Goal: Information Seeking & Learning: Check status

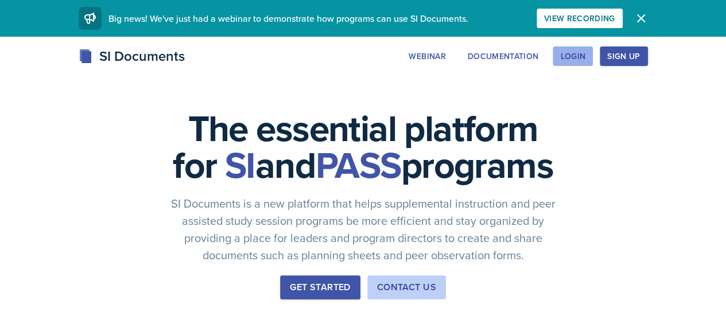
click at [585, 53] on div "Login" at bounding box center [572, 56] width 25 height 9
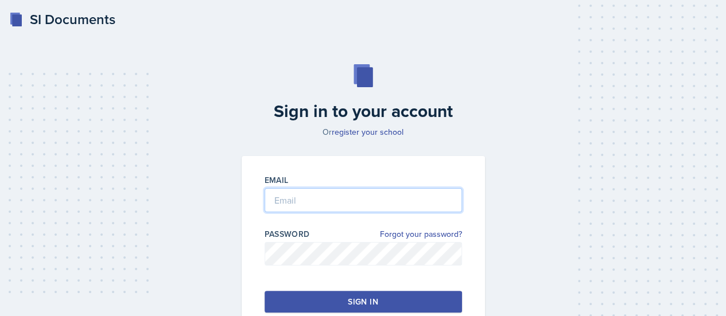
type input "[EMAIL_ADDRESS][DOMAIN_NAME]"
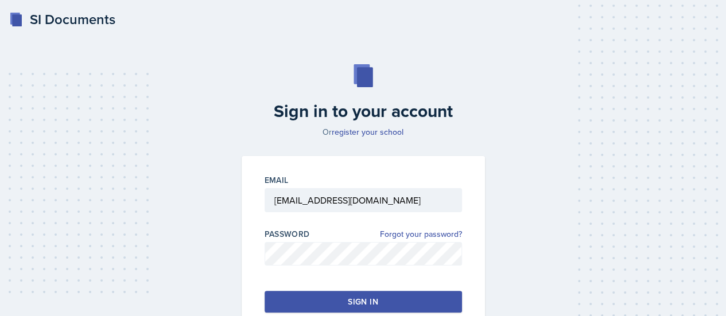
click at [357, 297] on div "Sign in" at bounding box center [363, 301] width 30 height 11
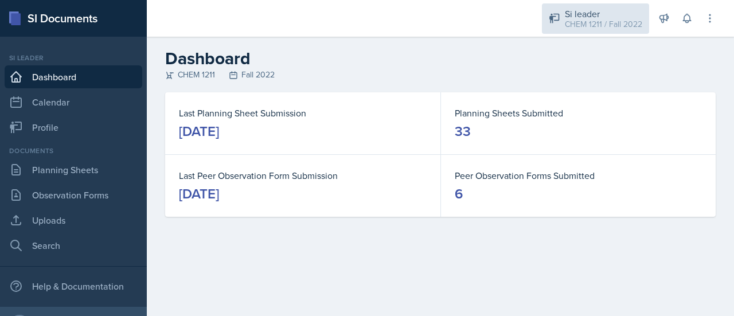
click at [617, 20] on div "CHEM 1211 / Fall 2022" at bounding box center [603, 24] width 77 height 12
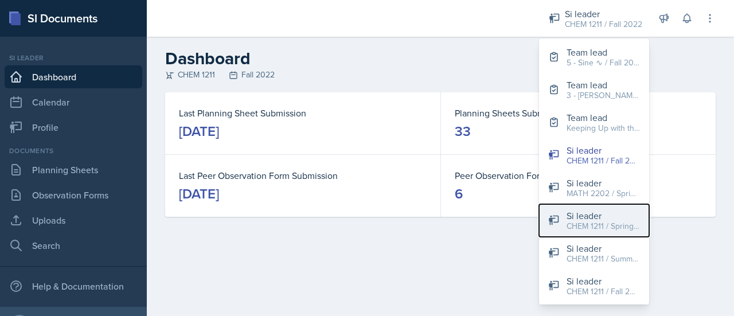
click at [581, 227] on div "CHEM 1211 / Spring 2023" at bounding box center [603, 226] width 73 height 12
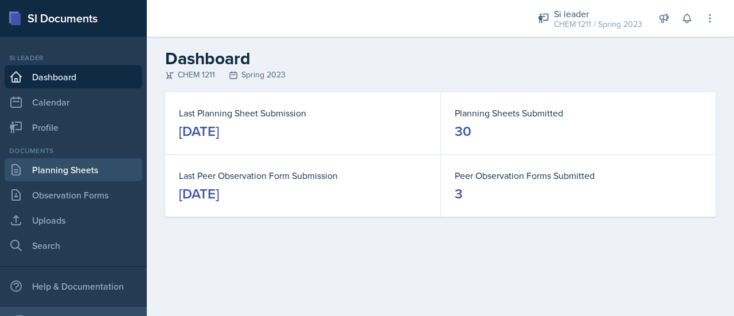
click at [90, 174] on link "Planning Sheets" at bounding box center [74, 169] width 138 height 23
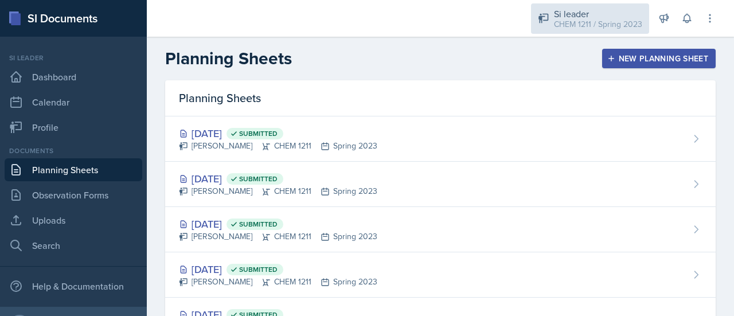
click at [597, 26] on div "CHEM 1211 / Spring 2023" at bounding box center [598, 24] width 88 height 12
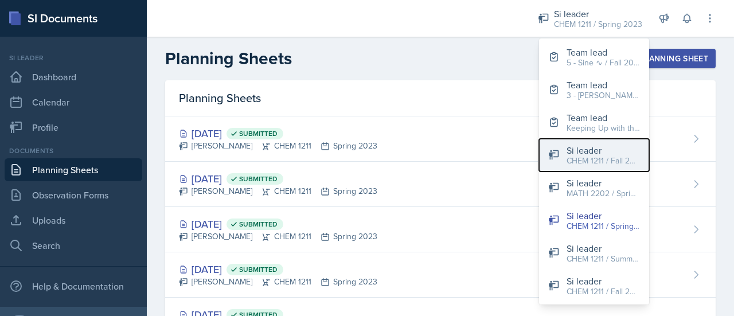
click at [602, 164] on div "CHEM 1211 / Fall 2022" at bounding box center [603, 161] width 73 height 12
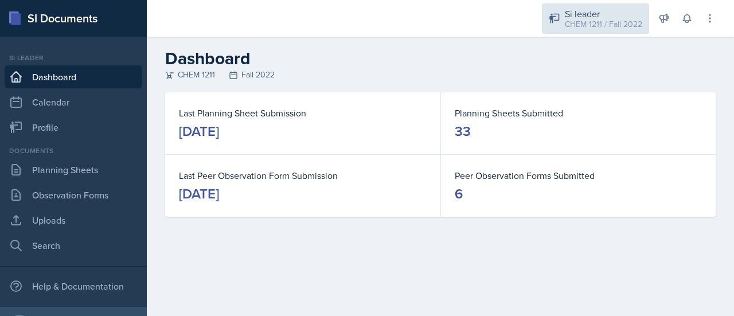
click at [599, 21] on div "CHEM 1211 / Fall 2022" at bounding box center [603, 24] width 77 height 12
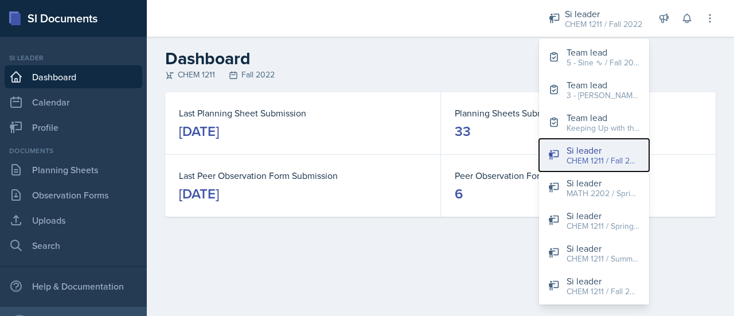
click at [599, 162] on div "CHEM 1211 / Fall 2022" at bounding box center [603, 161] width 73 height 12
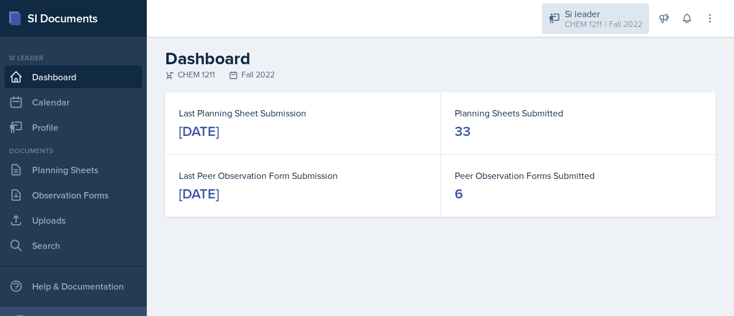
click at [593, 15] on div "Si leader" at bounding box center [603, 14] width 77 height 14
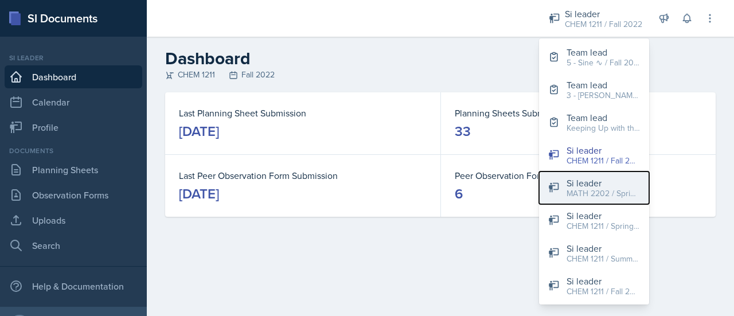
click at [589, 197] on div "MATH 2202 / Spring 2022" at bounding box center [603, 194] width 73 height 12
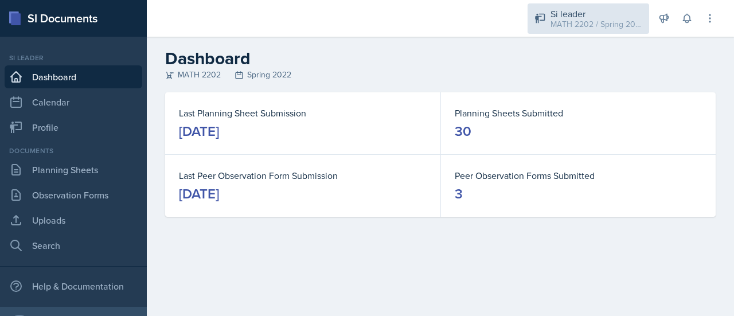
click at [603, 18] on div "MATH 2202 / Spring 2022" at bounding box center [597, 24] width 92 height 12
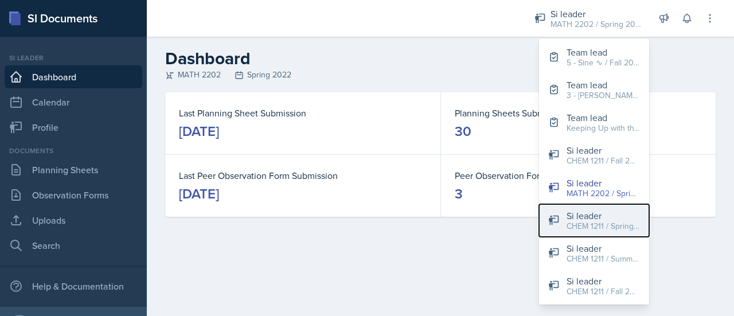
click at [597, 223] on div "CHEM 1211 / Spring 2023" at bounding box center [603, 226] width 73 height 12
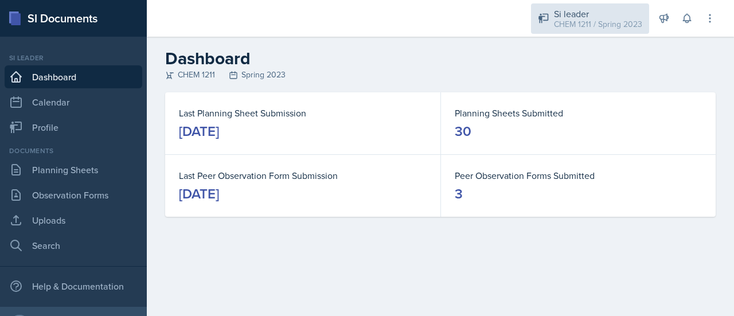
click at [603, 14] on div "Si leader" at bounding box center [598, 14] width 88 height 14
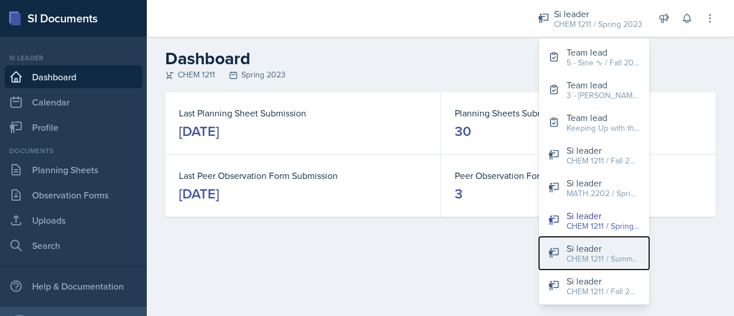
click at [583, 246] on div "Si leader" at bounding box center [603, 249] width 73 height 14
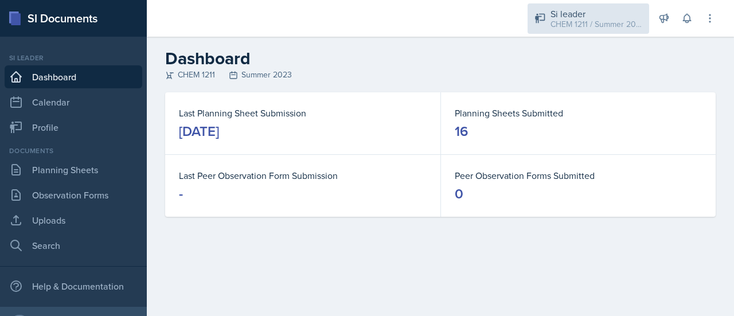
click at [589, 17] on div "Si leader" at bounding box center [597, 14] width 92 height 14
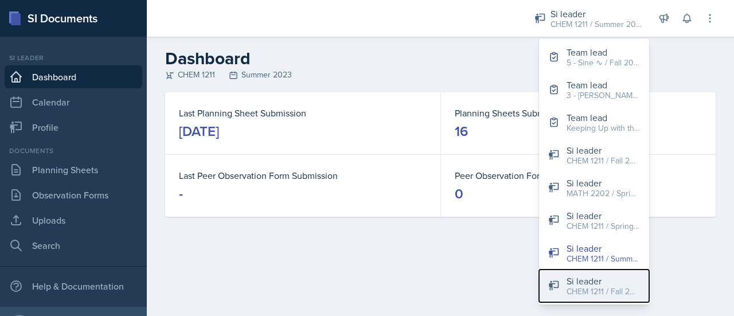
click at [592, 282] on div "Si leader" at bounding box center [603, 281] width 73 height 14
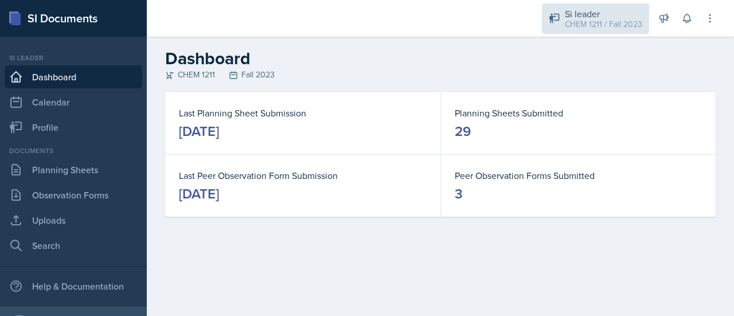
click at [607, 22] on div "CHEM 1211 / Fall 2023" at bounding box center [603, 24] width 77 height 12
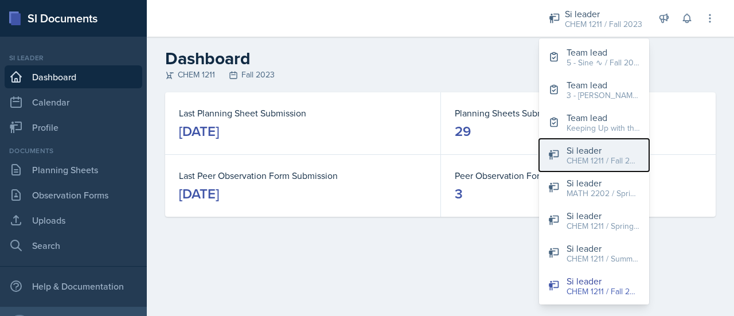
click at [608, 150] on div "Si leader" at bounding box center [603, 150] width 73 height 14
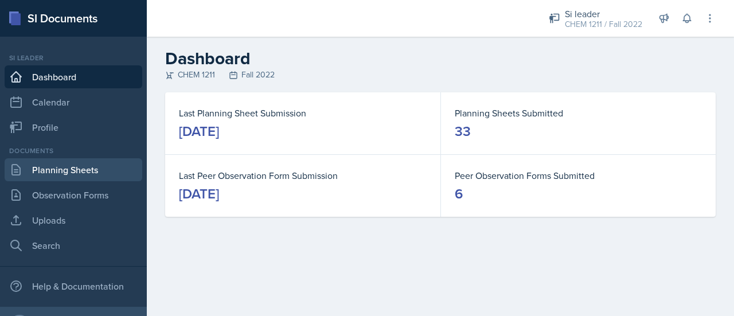
click at [93, 177] on link "Planning Sheets" at bounding box center [74, 169] width 138 height 23
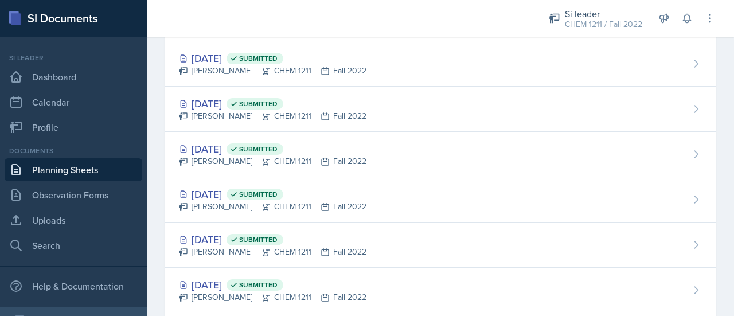
scroll to position [1025, 0]
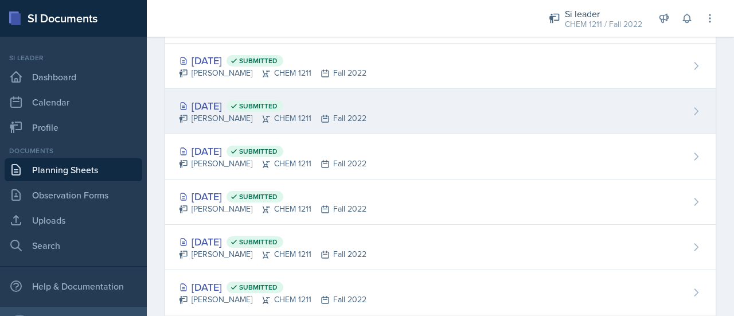
click at [596, 112] on div "[DATE] Submitted [PERSON_NAME] CHEM 1211 Fall 2022" at bounding box center [440, 111] width 551 height 45
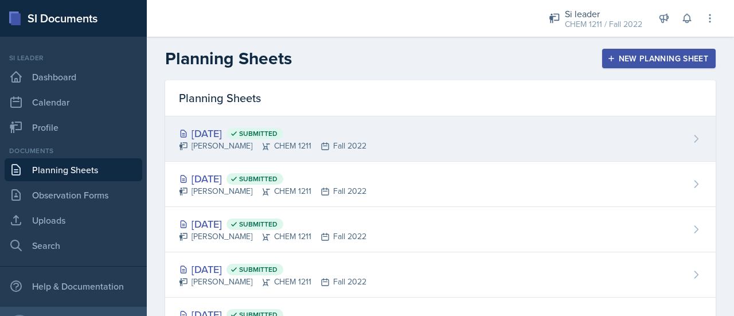
click at [462, 132] on div "[DATE] Submitted [PERSON_NAME] CHEM 1211 Fall 2022" at bounding box center [440, 138] width 551 height 45
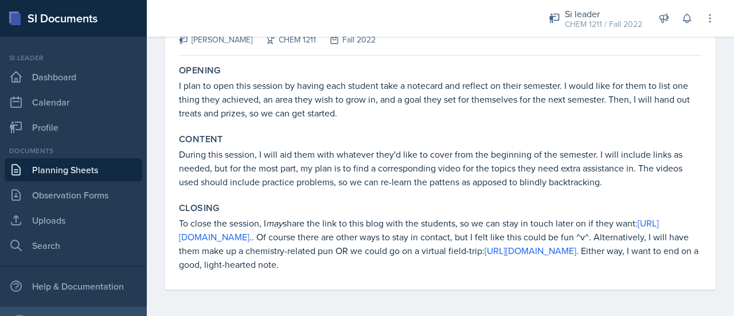
scroll to position [99, 0]
click at [309, 222] on link "[URL][DOMAIN_NAME]" at bounding box center [419, 229] width 480 height 26
click at [485, 250] on link "[URL][DOMAIN_NAME]" at bounding box center [531, 249] width 92 height 13
click at [485, 253] on link "[URL][DOMAIN_NAME]" at bounding box center [531, 249] width 92 height 13
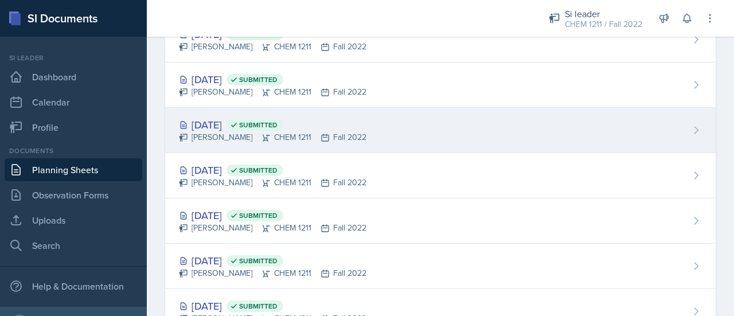
click at [364, 128] on div "[DATE] Submitted [PERSON_NAME] CHEM 1211 Fall 2022" at bounding box center [440, 130] width 551 height 45
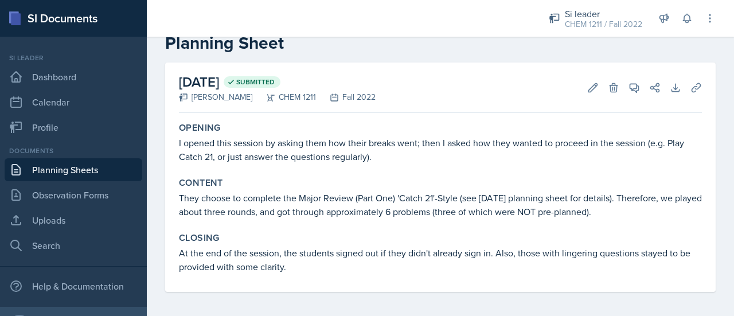
scroll to position [30, 0]
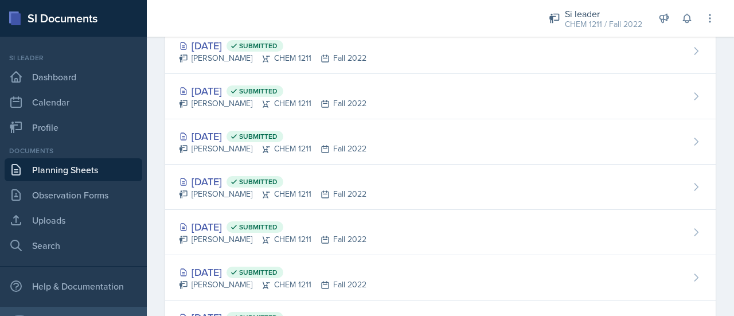
scroll to position [1316, 0]
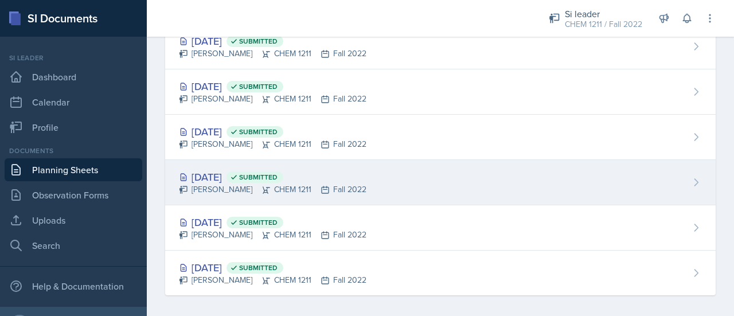
click at [495, 188] on div "[DATE] Submitted [PERSON_NAME] CHEM 1211 Fall 2022" at bounding box center [440, 182] width 551 height 45
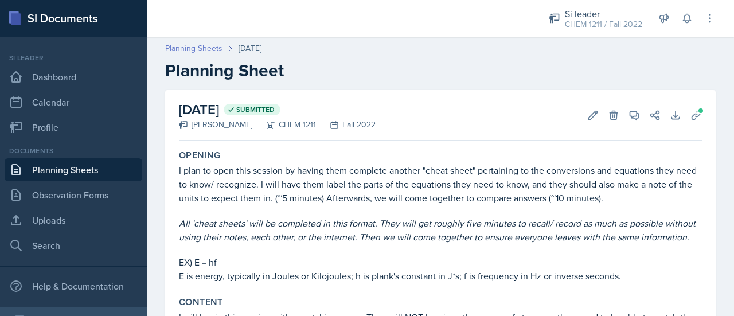
click at [197, 53] on link "Planning Sheets" at bounding box center [193, 48] width 57 height 12
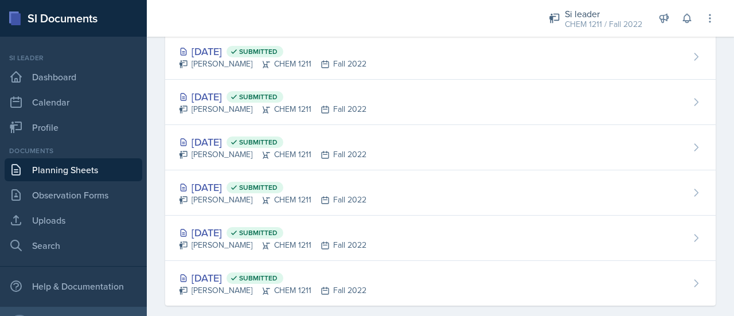
scroll to position [1316, 0]
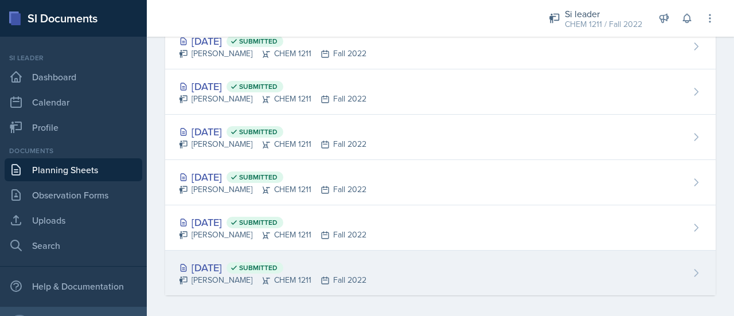
click at [454, 254] on div "[DATE] Submitted [PERSON_NAME] CHEM 1211 Fall 2022" at bounding box center [440, 273] width 551 height 45
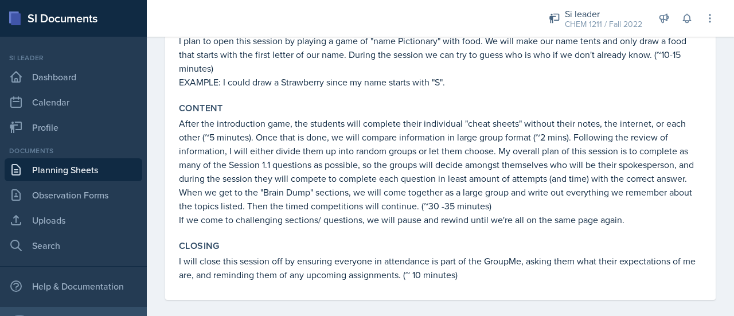
scroll to position [154, 0]
